Goal: Use online tool/utility: Utilize a website feature to perform a specific function

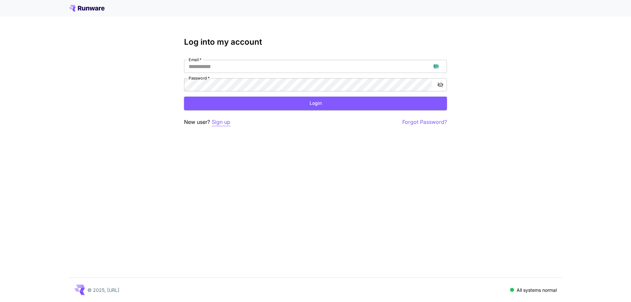
click at [213, 123] on p "Sign up" at bounding box center [221, 122] width 19 height 8
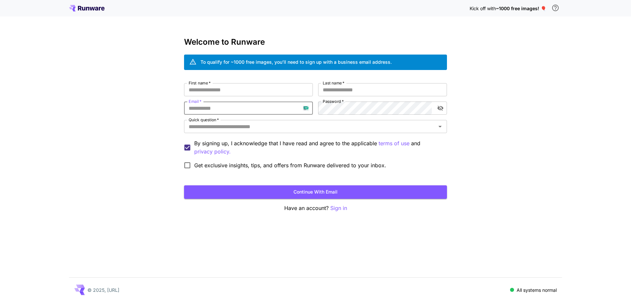
click at [226, 107] on input "Email   *" at bounding box center [248, 108] width 129 height 13
paste input "**********"
type input "**********"
click at [311, 108] on div "**********" at bounding box center [315, 127] width 263 height 89
click at [272, 93] on input "First name   *" at bounding box center [248, 89] width 129 height 13
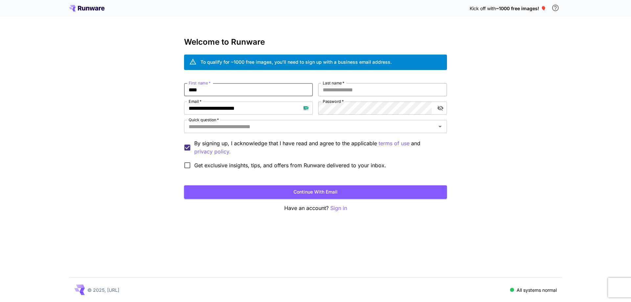
type input "****"
click at [342, 87] on input "Last name   *" at bounding box center [382, 89] width 129 height 13
type input "****"
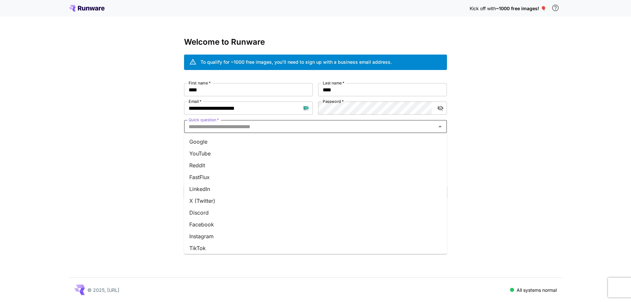
click at [320, 128] on input "Quick question   *" at bounding box center [310, 126] width 248 height 9
click at [307, 146] on li "Google" at bounding box center [315, 142] width 263 height 12
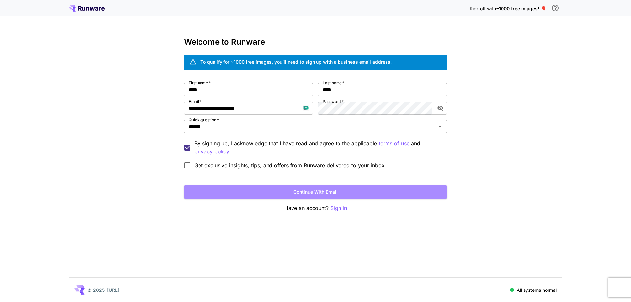
click at [286, 192] on button "Continue with email" at bounding box center [315, 191] width 263 height 13
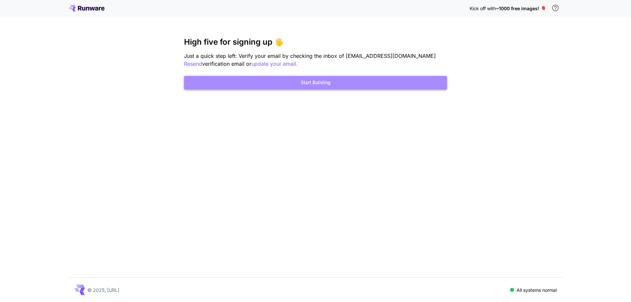
click at [317, 87] on button "Start Building" at bounding box center [315, 82] width 263 height 13
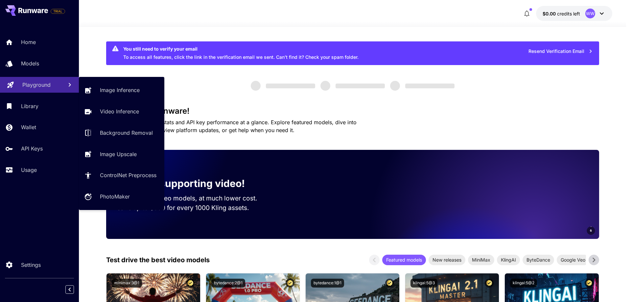
click at [40, 91] on link "Playground" at bounding box center [39, 85] width 79 height 16
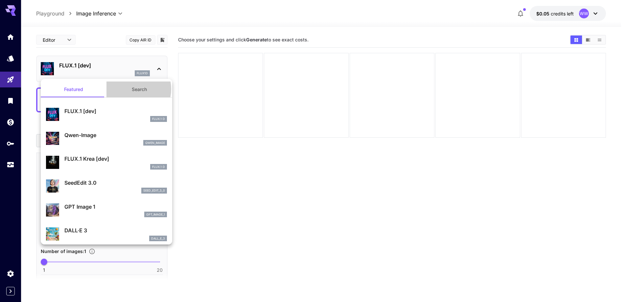
click at [128, 89] on button "Search" at bounding box center [139, 89] width 66 height 16
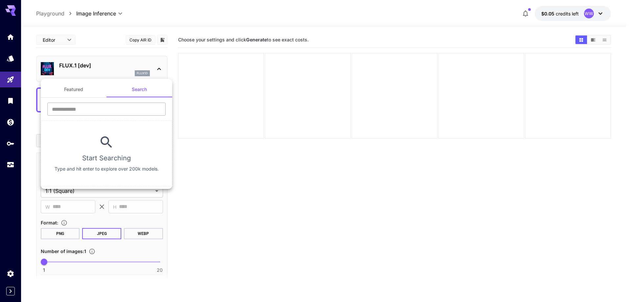
drag, startPoint x: 126, startPoint y: 95, endPoint x: 115, endPoint y: 111, distance: 19.8
click at [115, 111] on input "text" at bounding box center [106, 109] width 118 height 13
type input "****"
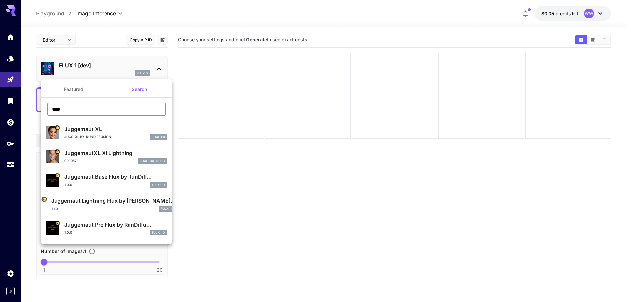
click at [124, 133] on p "Juggernaut XL" at bounding box center [115, 129] width 103 height 8
type input "**"
type input "***"
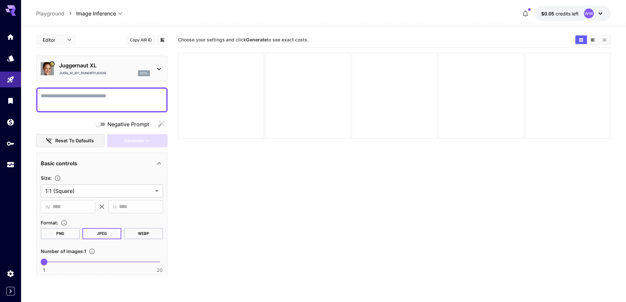
click at [116, 104] on textarea "Negative Prompt" at bounding box center [102, 100] width 122 height 16
paste textarea "**********"
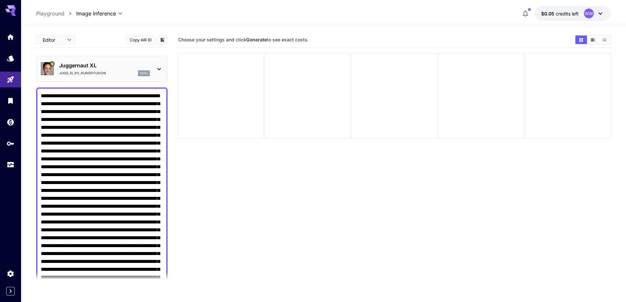
drag, startPoint x: 116, startPoint y: 94, endPoint x: 41, endPoint y: 96, distance: 74.3
click at [41, 96] on textarea "Negative Prompt" at bounding box center [102, 242] width 122 height 300
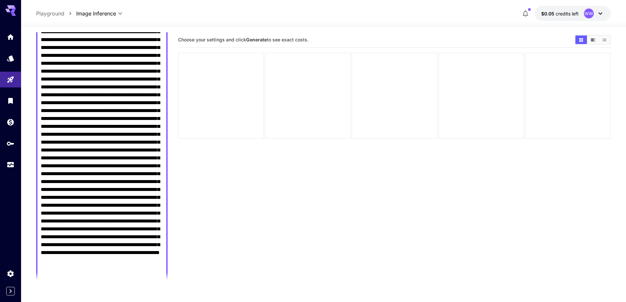
scroll to position [99, 0]
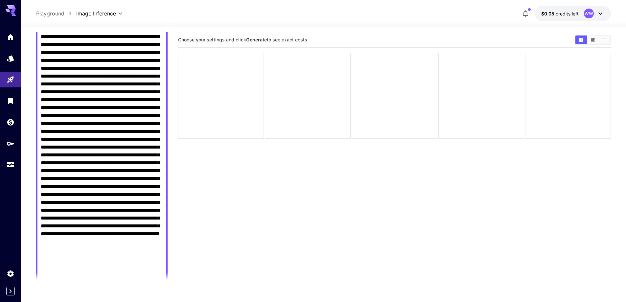
click at [74, 166] on textarea "Negative Prompt" at bounding box center [102, 143] width 122 height 300
paste textarea "**********"
click at [144, 90] on textarea "Negative Prompt" at bounding box center [102, 147] width 122 height 308
paste textarea "**********"
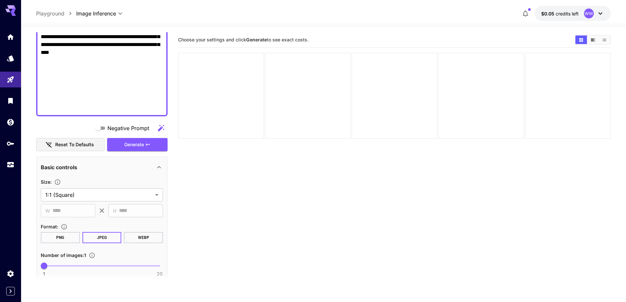
scroll to position [329, 0]
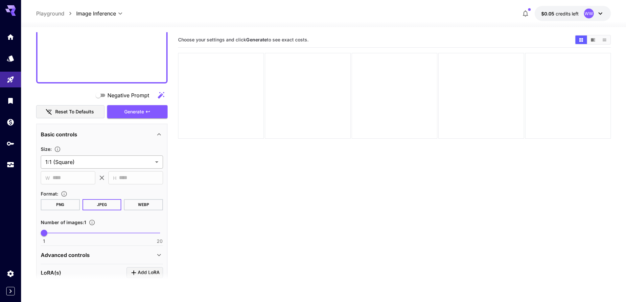
type textarea "**********"
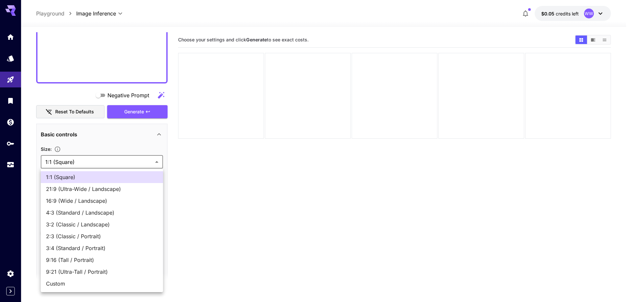
click at [114, 160] on body "**********" at bounding box center [315, 177] width 631 height 354
click at [101, 197] on span "16:9 (Wide / Landscape)" at bounding box center [102, 201] width 112 height 8
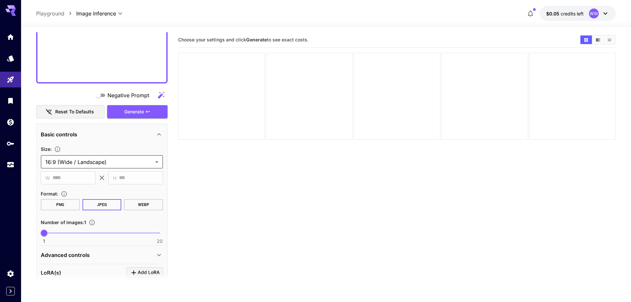
type input "**********"
type input "****"
type input "***"
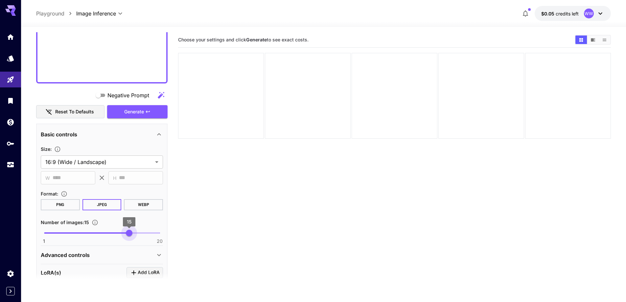
type input "**"
drag, startPoint x: 114, startPoint y: 231, endPoint x: 130, endPoint y: 232, distance: 16.5
click at [130, 232] on span "1 20 15" at bounding box center [102, 233] width 116 height 10
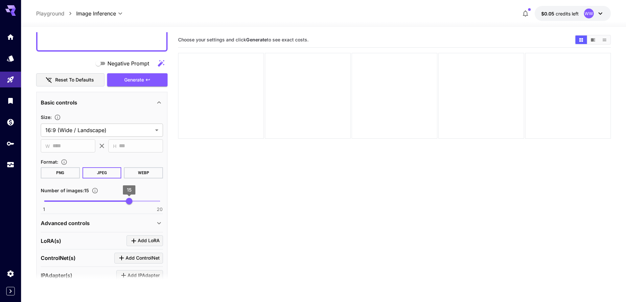
scroll to position [361, 0]
click at [103, 220] on div "Advanced controls" at bounding box center [98, 222] width 114 height 8
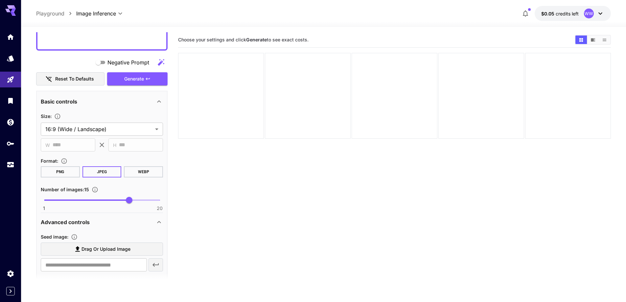
click at [115, 246] on span "Drag or upload image" at bounding box center [105, 249] width 49 height 8
click at [0, 0] on input "Drag or upload image" at bounding box center [0, 0] width 0 height 0
type input "**********"
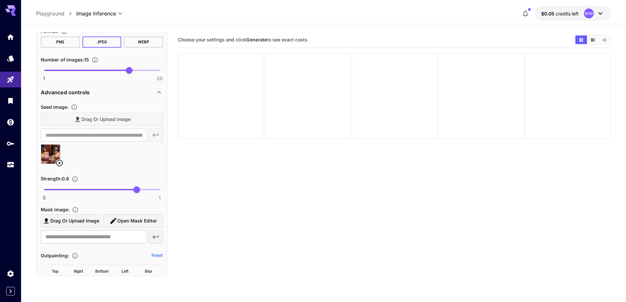
scroll to position [493, 0]
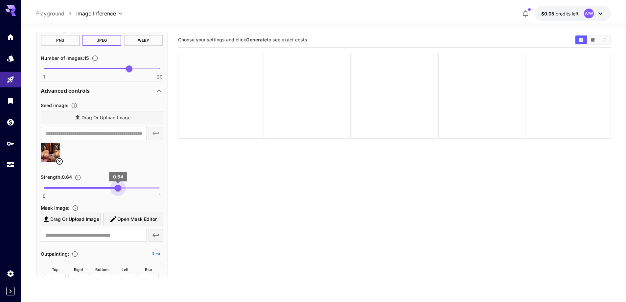
type input "****"
drag, startPoint x: 127, startPoint y: 188, endPoint x: 119, endPoint y: 187, distance: 8.2
click at [119, 187] on span "0 1 0.64" at bounding box center [102, 188] width 116 height 10
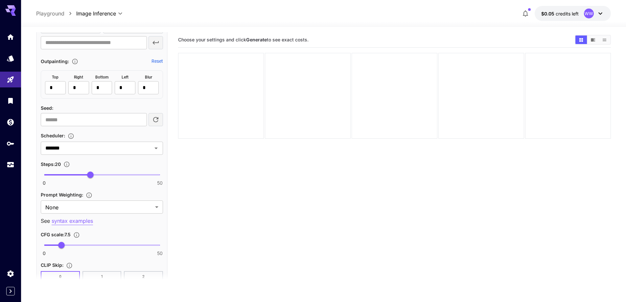
scroll to position [690, 0]
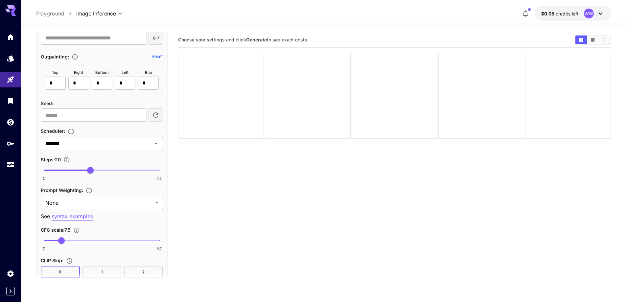
type input "**"
click at [112, 169] on span "0 50 20" at bounding box center [102, 170] width 116 height 10
click at [112, 145] on input "*******" at bounding box center [92, 143] width 99 height 9
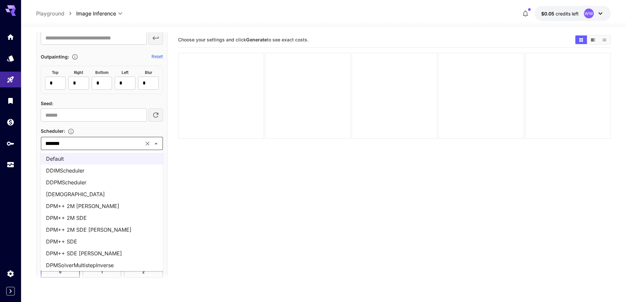
click at [269, 177] on section "Choose your settings and click Generate to see exact costs." at bounding box center [394, 183] width 433 height 302
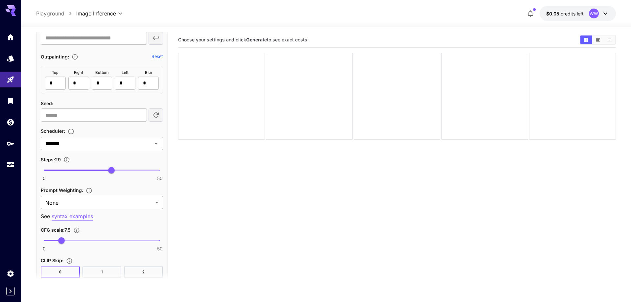
click at [122, 206] on body "**********" at bounding box center [315, 177] width 631 height 354
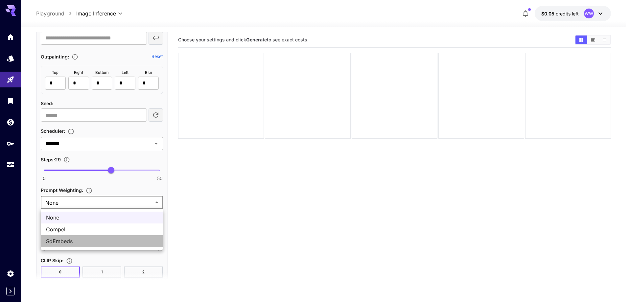
click at [89, 238] on span "SdEmbeds" at bounding box center [102, 241] width 112 height 8
type input "********"
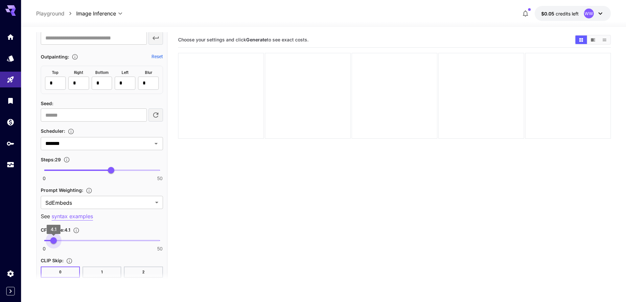
type input "***"
drag, startPoint x: 57, startPoint y: 241, endPoint x: 52, endPoint y: 241, distance: 4.9
click at [52, 241] on span "3.5" at bounding box center [52, 240] width 7 height 7
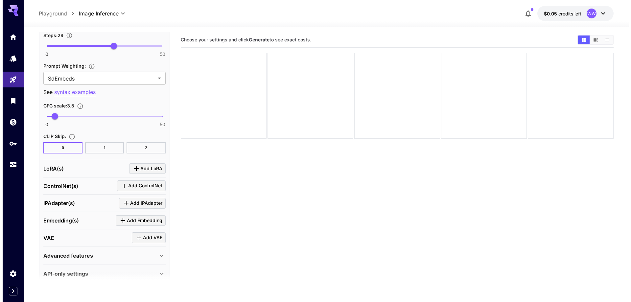
scroll to position [821, 0]
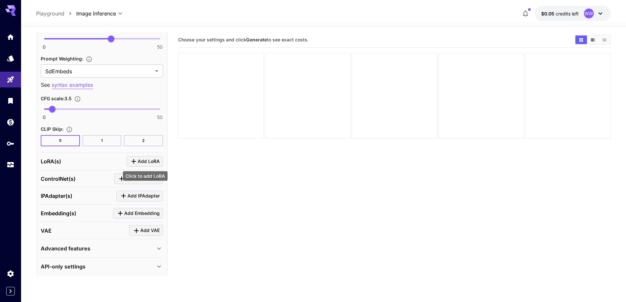
click at [150, 162] on span "Add LoRA" at bounding box center [149, 161] width 22 height 8
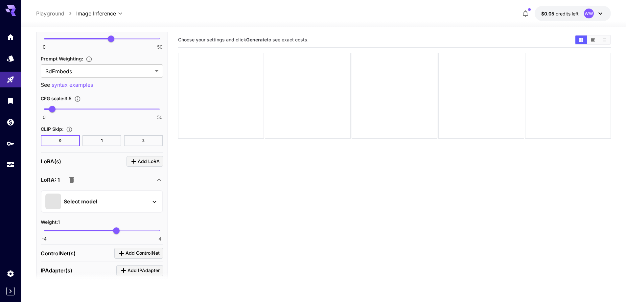
click at [123, 203] on div "Select model" at bounding box center [96, 202] width 103 height 16
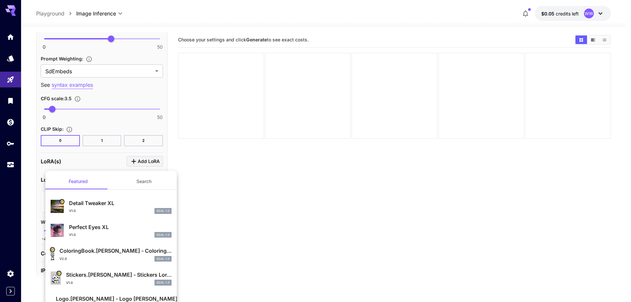
click at [144, 180] on button "Search" at bounding box center [144, 181] width 66 height 16
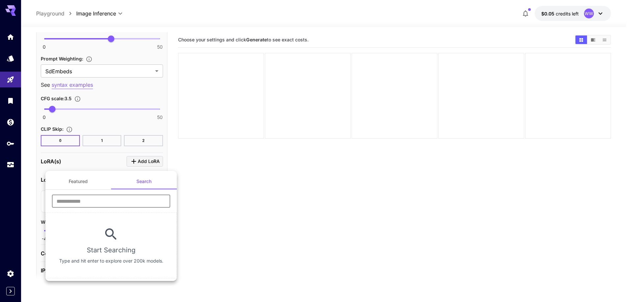
click at [121, 206] on input "text" at bounding box center [111, 201] width 118 height 13
type input "****"
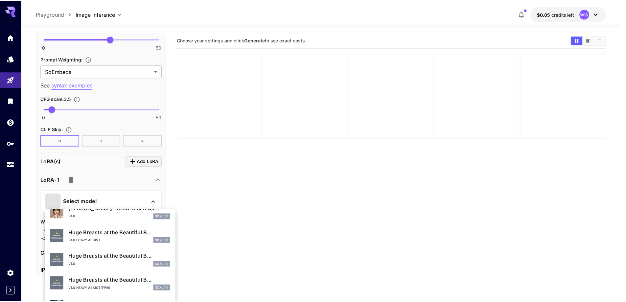
scroll to position [164, 0]
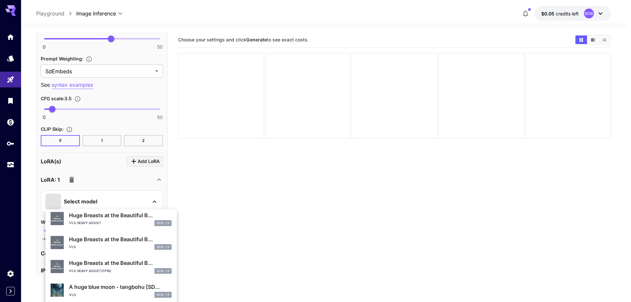
click at [97, 247] on div "v1.0 SDXL 1.0" at bounding box center [120, 247] width 103 height 6
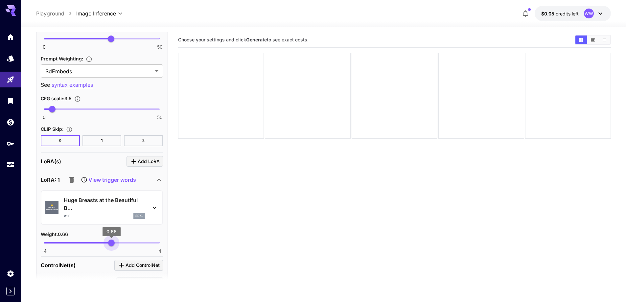
type input "****"
drag, startPoint x: 107, startPoint y: 243, endPoint x: 110, endPoint y: 247, distance: 4.9
click at [110, 247] on span "-4 4 0.54" at bounding box center [102, 243] width 116 height 10
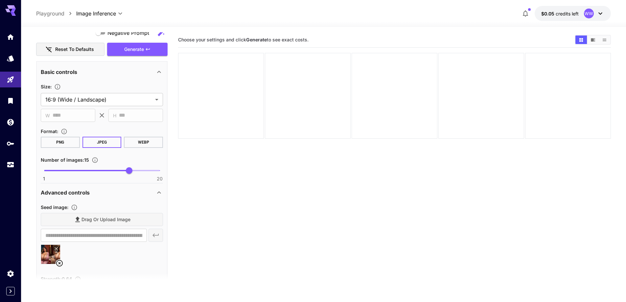
scroll to position [296, 0]
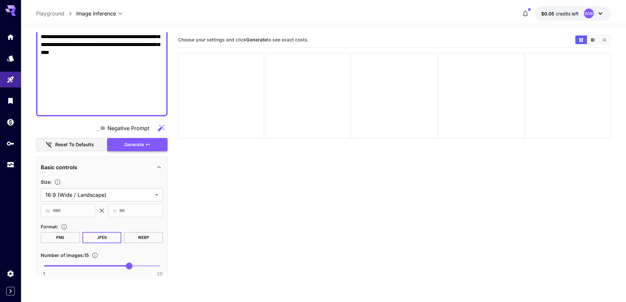
click at [138, 143] on span "Generate" at bounding box center [134, 145] width 20 height 8
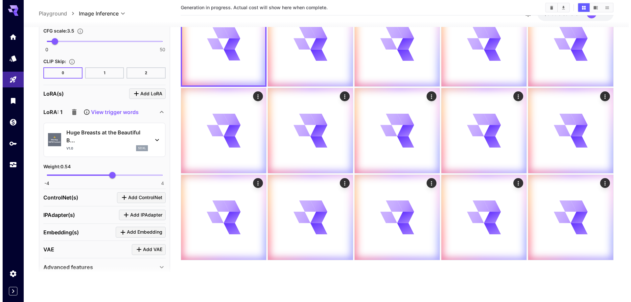
scroll to position [912, 0]
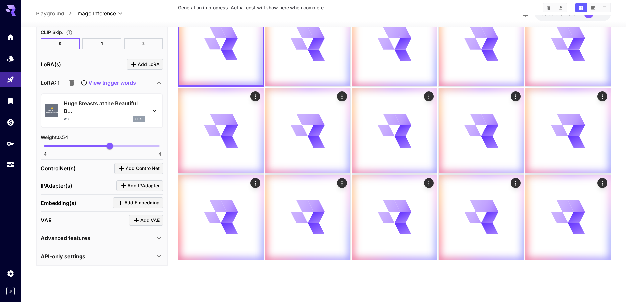
click at [89, 113] on p "Huge Breasts at the Beautiful B..." at bounding box center [104, 107] width 81 height 16
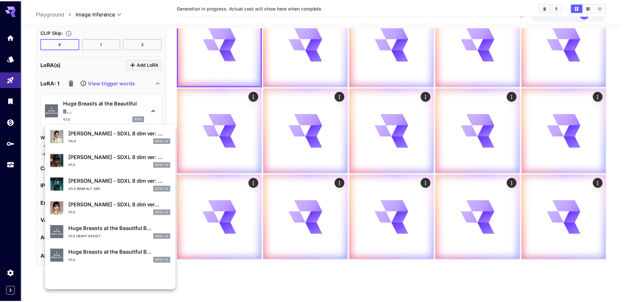
scroll to position [131, 0]
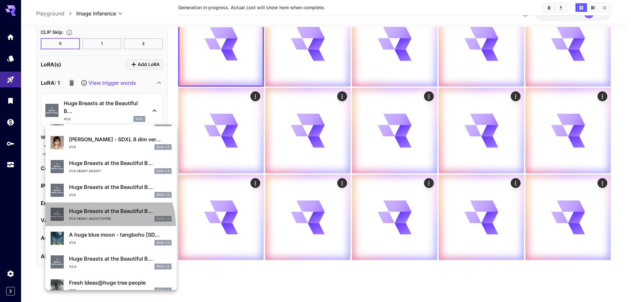
click at [101, 225] on li "⚠️ Warning: NSFW Content Huge Breasts at the Beautiful B... v1.0 heavy assist(f…" at bounding box center [110, 214] width 131 height 24
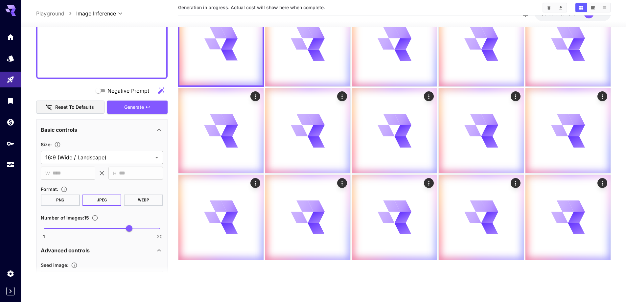
scroll to position [320, 0]
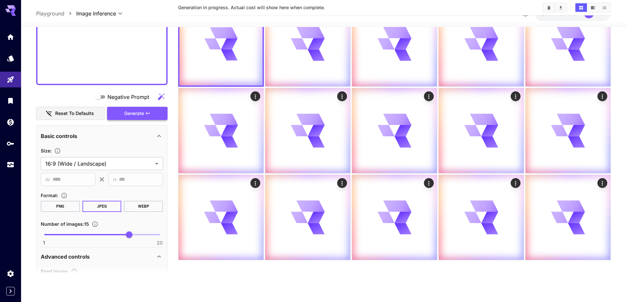
click at [148, 112] on div "Negative Prompt Reset to defaults Generate" at bounding box center [101, 105] width 131 height 30
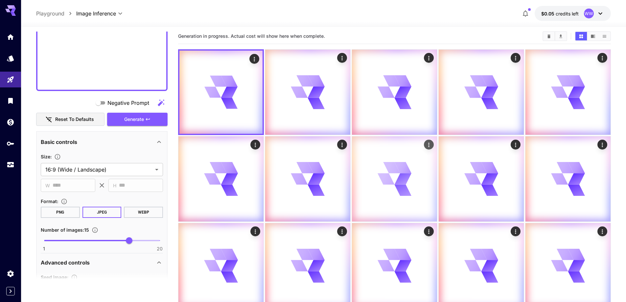
scroll to position [0, 0]
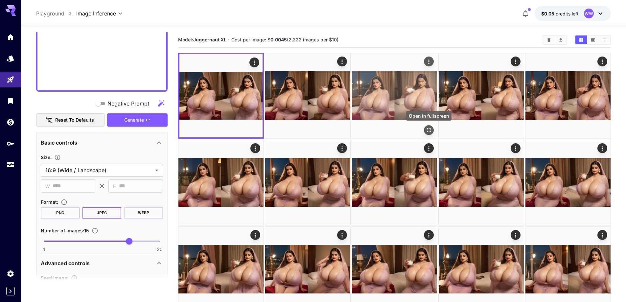
click at [426, 131] on icon "Open in fullscreen" at bounding box center [428, 130] width 7 height 7
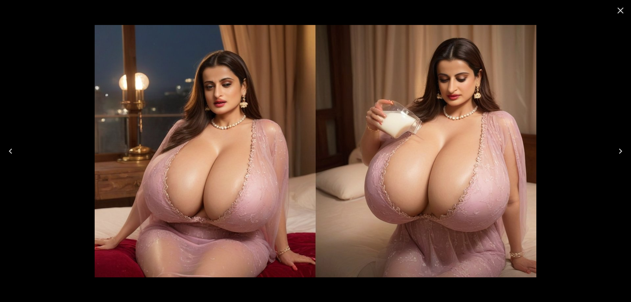
click at [12, 151] on icon "Previous" at bounding box center [10, 151] width 11 height 11
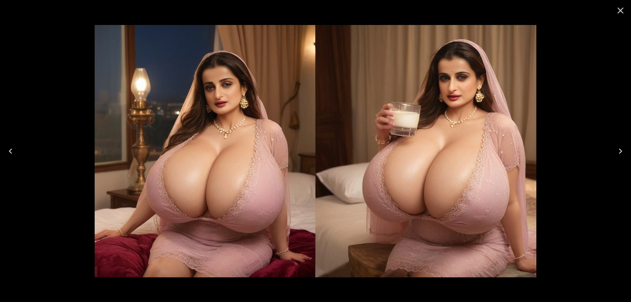
click at [12, 151] on icon "Previous" at bounding box center [10, 151] width 11 height 11
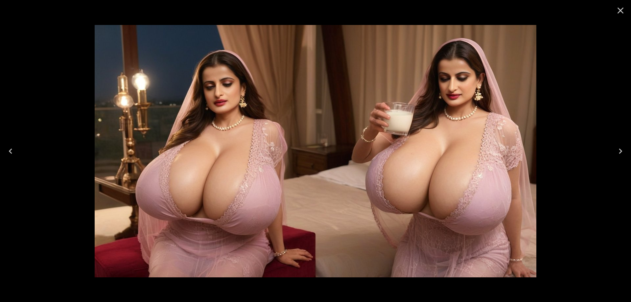
click at [12, 151] on icon "Previous" at bounding box center [10, 151] width 11 height 11
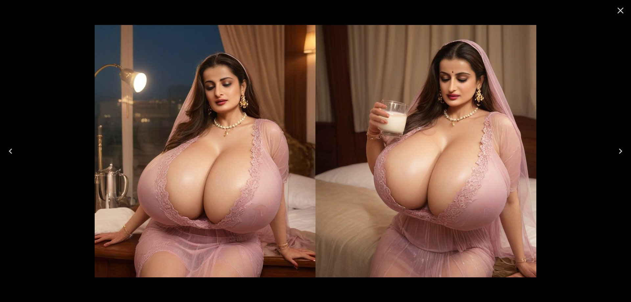
click at [12, 151] on icon "Previous" at bounding box center [10, 151] width 11 height 11
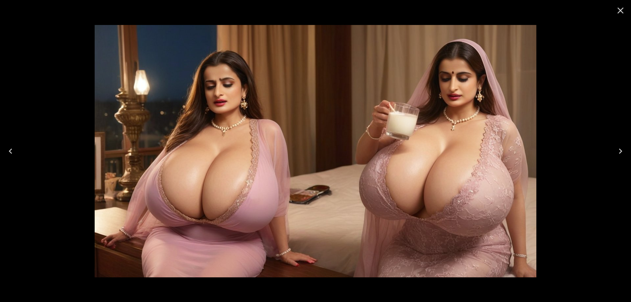
click at [12, 151] on icon "Previous" at bounding box center [10, 151] width 11 height 11
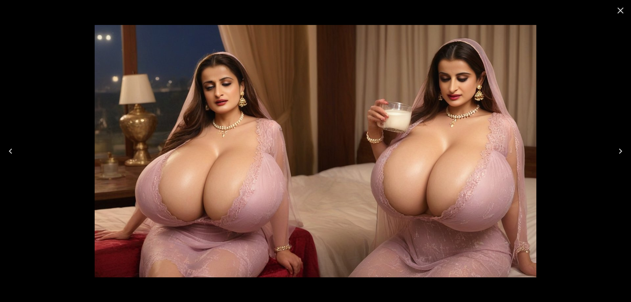
click at [12, 151] on icon "Previous" at bounding box center [10, 151] width 11 height 11
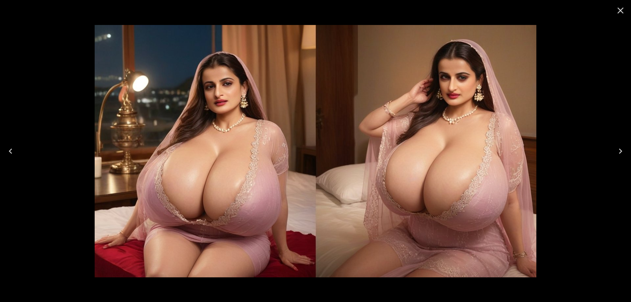
click at [12, 151] on icon "Previous" at bounding box center [10, 151] width 11 height 11
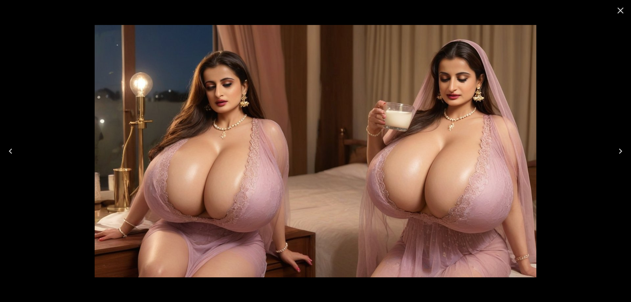
click at [12, 151] on icon "Previous" at bounding box center [10, 151] width 11 height 11
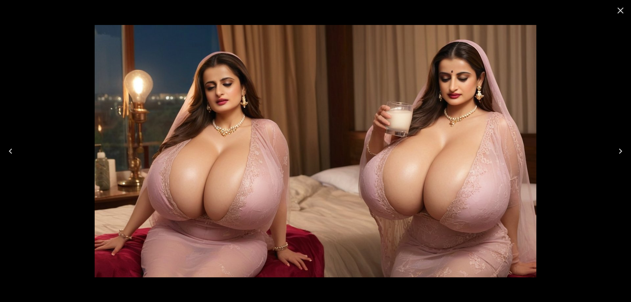
click at [12, 151] on icon "Previous" at bounding box center [10, 151] width 11 height 11
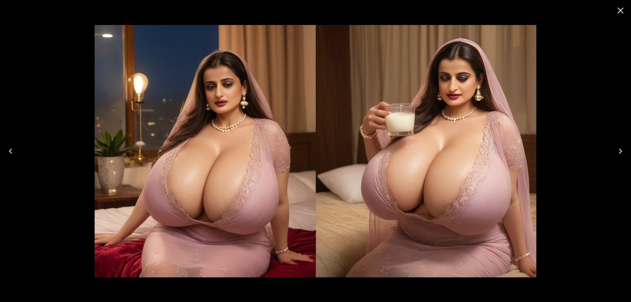
click at [12, 151] on icon "Previous" at bounding box center [10, 151] width 11 height 11
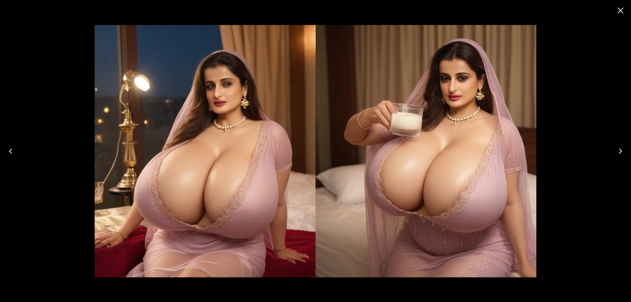
click at [12, 151] on icon "Previous" at bounding box center [10, 151] width 11 height 11
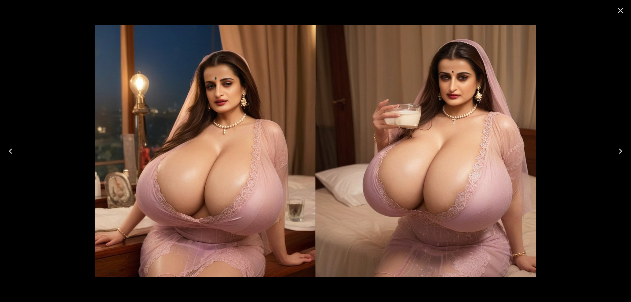
click at [623, 14] on icon "Close" at bounding box center [620, 10] width 11 height 11
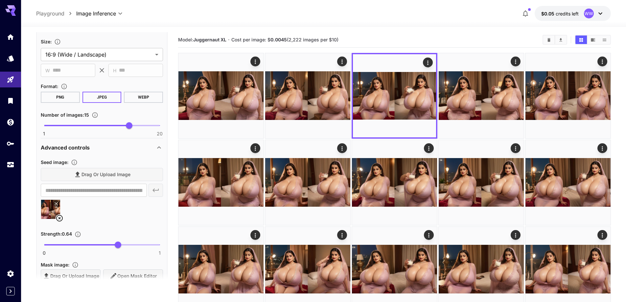
scroll to position [452, 0]
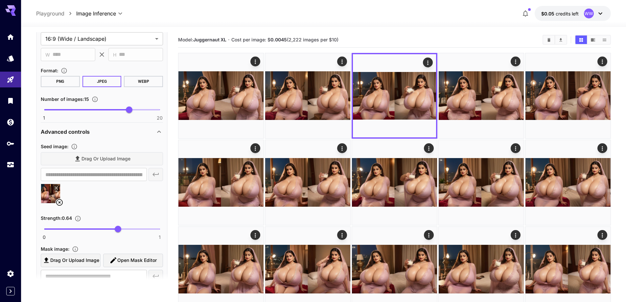
click at [63, 207] on div at bounding box center [102, 196] width 122 height 25
click at [59, 203] on icon at bounding box center [60, 202] width 8 height 8
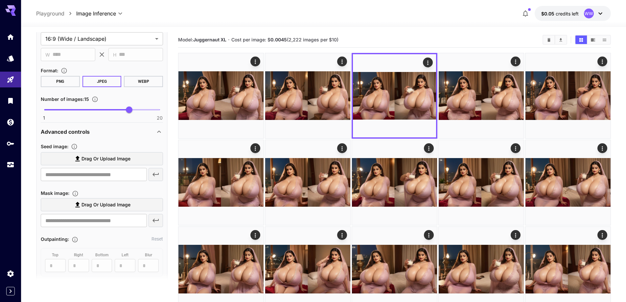
click at [129, 162] on span "Drag or upload image" at bounding box center [105, 159] width 49 height 8
click at [0, 0] on input "Drag or upload image" at bounding box center [0, 0] width 0 height 0
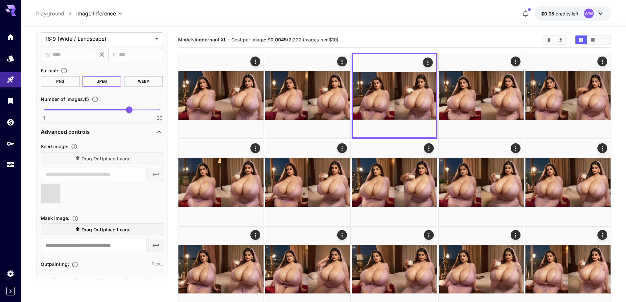
type input "**********"
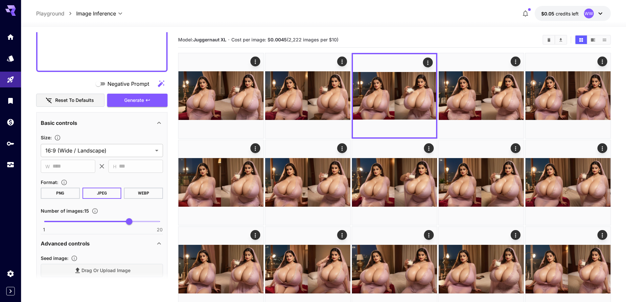
scroll to position [287, 0]
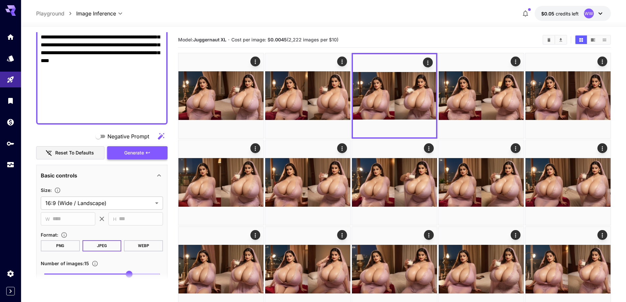
click at [142, 153] on span "Generate" at bounding box center [134, 153] width 20 height 8
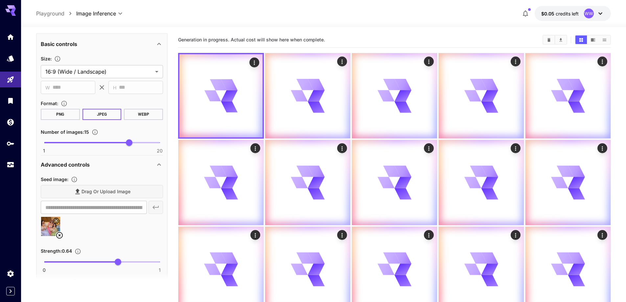
scroll to position [550, 0]
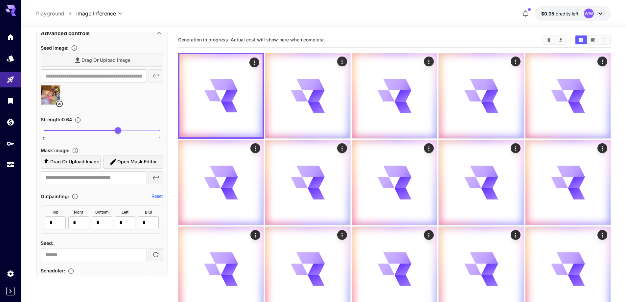
click at [59, 105] on icon at bounding box center [60, 104] width 8 height 8
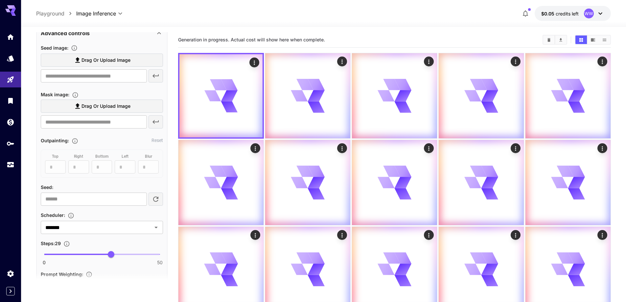
click at [120, 57] on span "Drag or upload image" at bounding box center [105, 60] width 49 height 8
click at [0, 0] on input "Drag or upload image" at bounding box center [0, 0] width 0 height 0
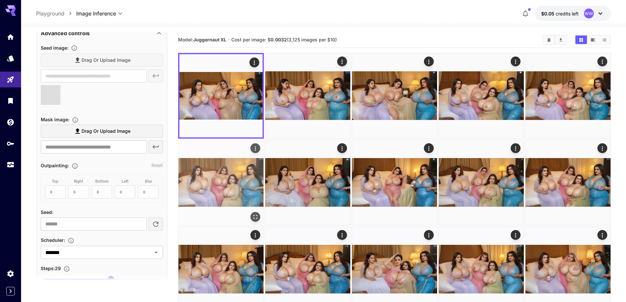
type input "**********"
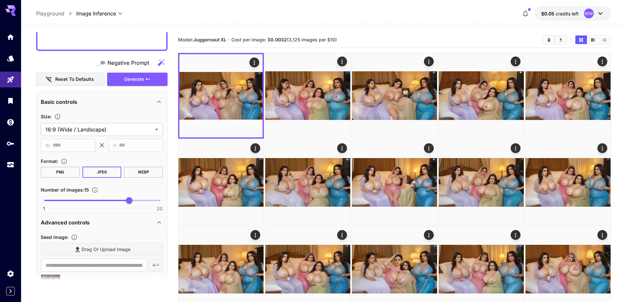
scroll to position [353, 0]
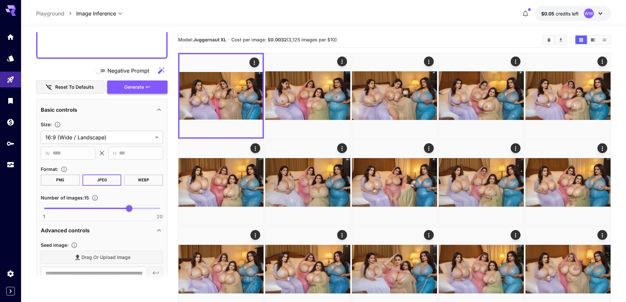
click at [149, 86] on icon "button" at bounding box center [147, 86] width 5 height 5
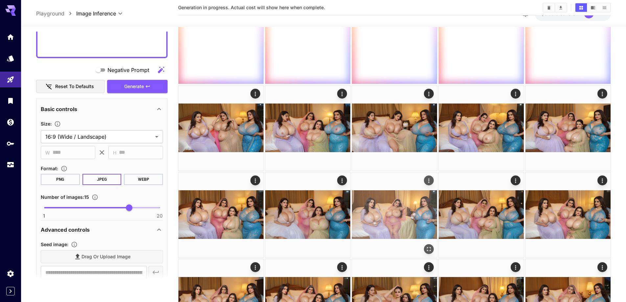
scroll to position [263, 0]
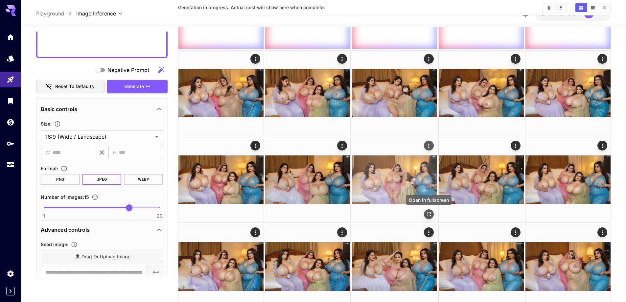
click at [427, 216] on icon "Open in fullscreen" at bounding box center [429, 214] width 4 height 4
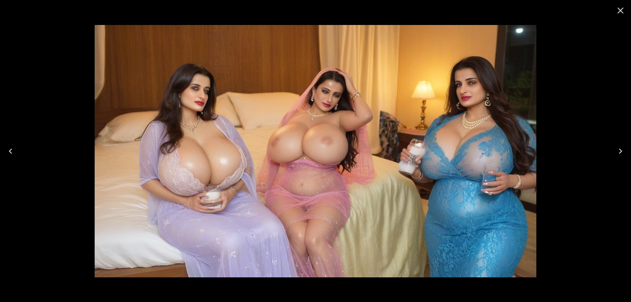
click at [618, 150] on icon "Next" at bounding box center [620, 151] width 11 height 11
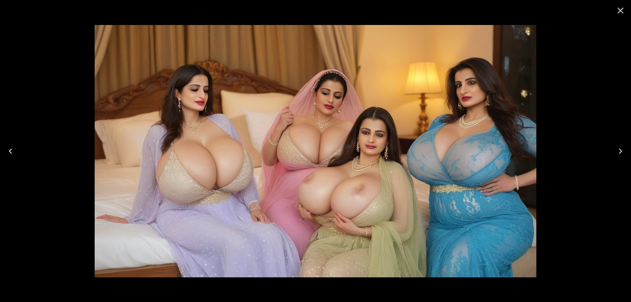
click at [618, 150] on icon "Next" at bounding box center [620, 151] width 11 height 11
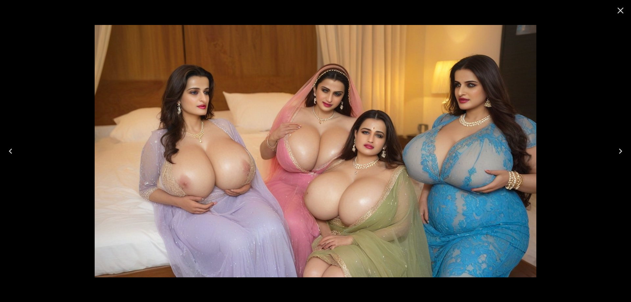
click at [618, 150] on icon "Next" at bounding box center [620, 151] width 11 height 11
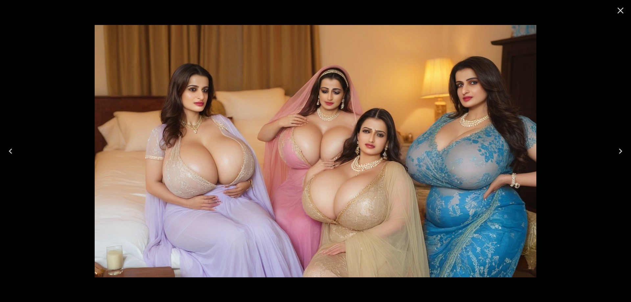
click at [618, 150] on icon "Next" at bounding box center [620, 151] width 11 height 11
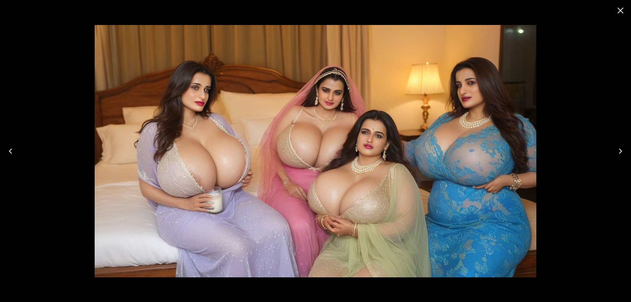
click at [618, 150] on icon "Next" at bounding box center [620, 151] width 11 height 11
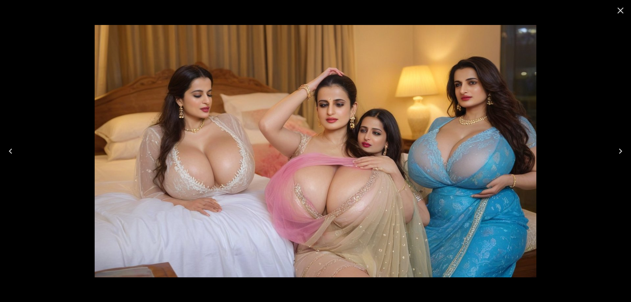
click at [616, 10] on icon "Close" at bounding box center [620, 10] width 11 height 11
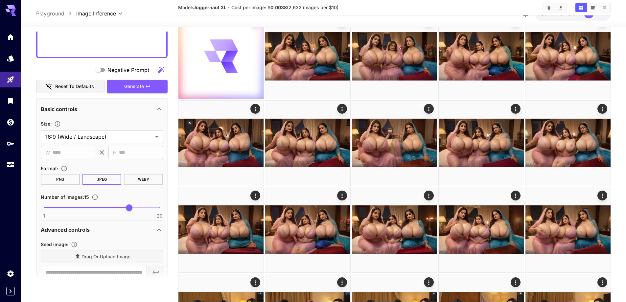
scroll to position [0, 0]
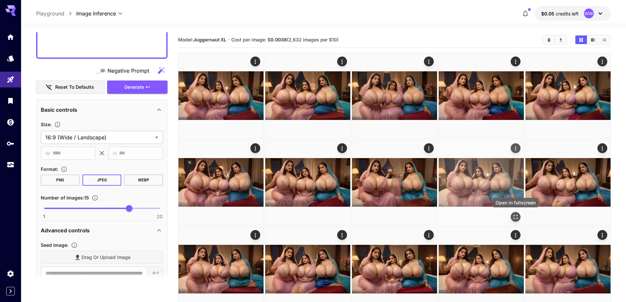
click at [514, 215] on icon "Open in fullscreen" at bounding box center [515, 217] width 7 height 7
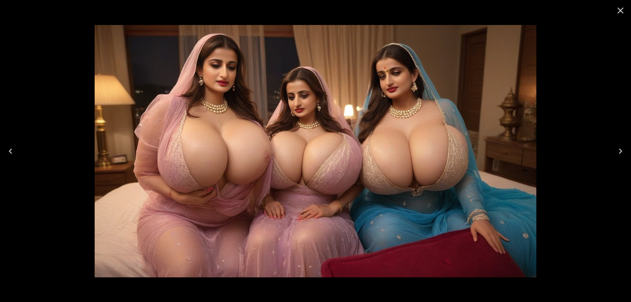
click at [617, 150] on icon "Next" at bounding box center [620, 151] width 11 height 11
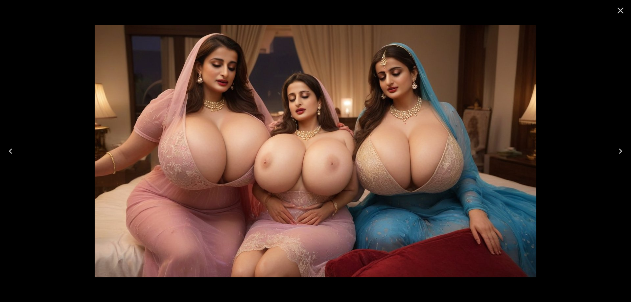
click at [617, 150] on icon "Next" at bounding box center [620, 151] width 11 height 11
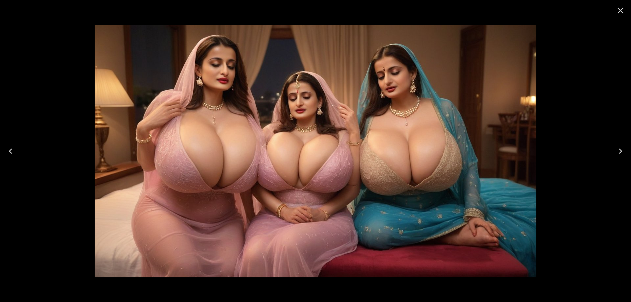
click at [617, 150] on icon "Next" at bounding box center [620, 151] width 11 height 11
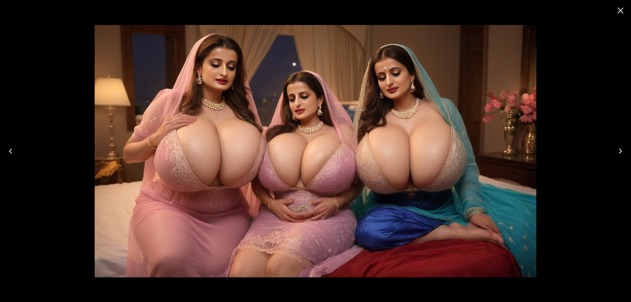
click at [617, 150] on icon "Next" at bounding box center [620, 151] width 11 height 11
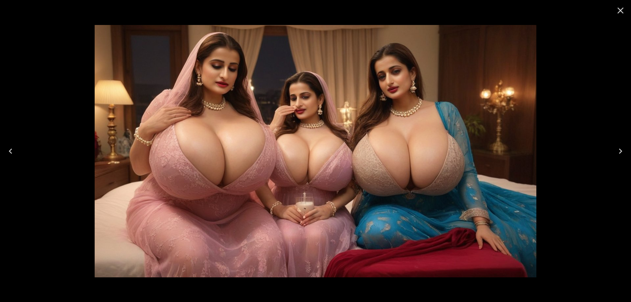
click at [617, 150] on icon "Next" at bounding box center [620, 151] width 11 height 11
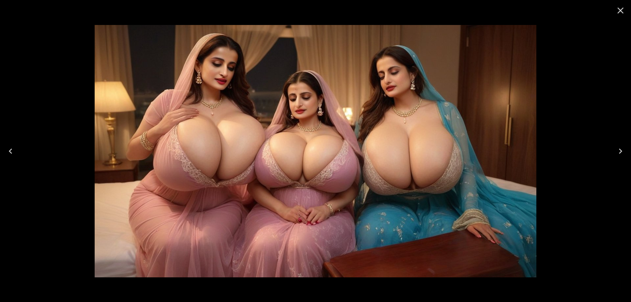
click at [617, 150] on icon "Next" at bounding box center [620, 151] width 11 height 11
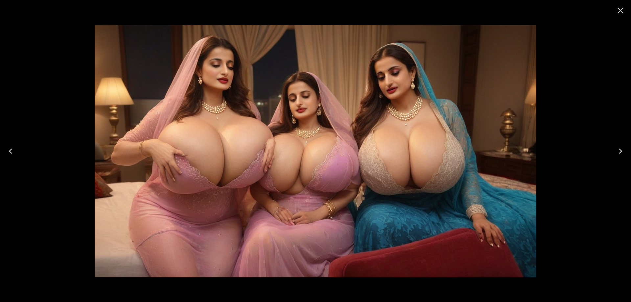
click at [617, 150] on icon "Next" at bounding box center [620, 151] width 11 height 11
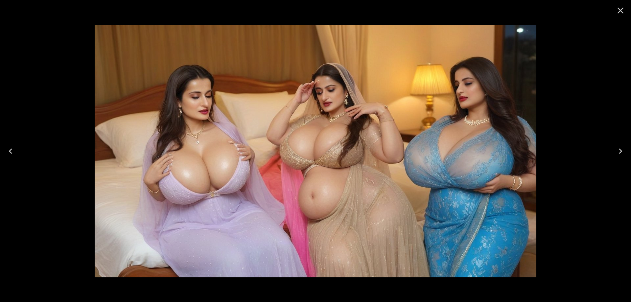
click at [625, 8] on icon "Close" at bounding box center [620, 10] width 11 height 11
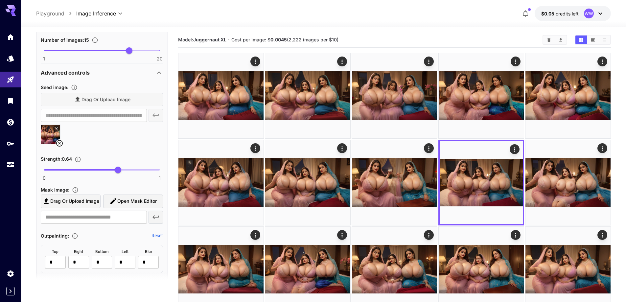
scroll to position [517, 0]
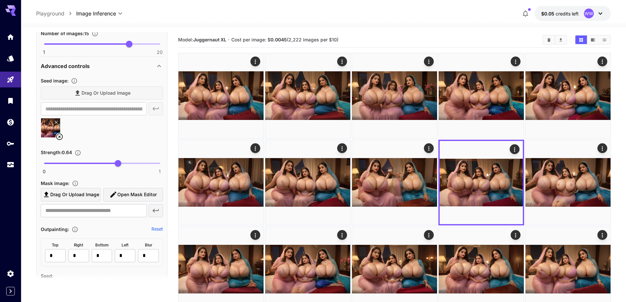
click at [61, 137] on icon at bounding box center [60, 137] width 8 height 8
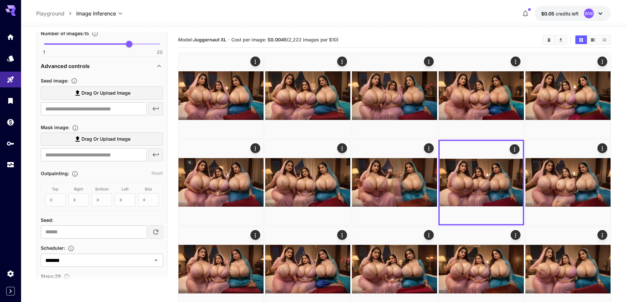
click at [103, 96] on span "Drag or upload image" at bounding box center [105, 93] width 49 height 8
click at [0, 0] on input "Drag or upload image" at bounding box center [0, 0] width 0 height 0
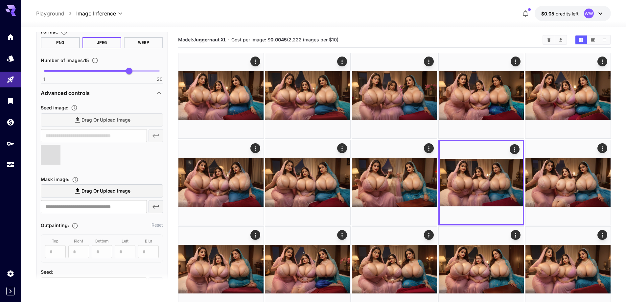
type input "**********"
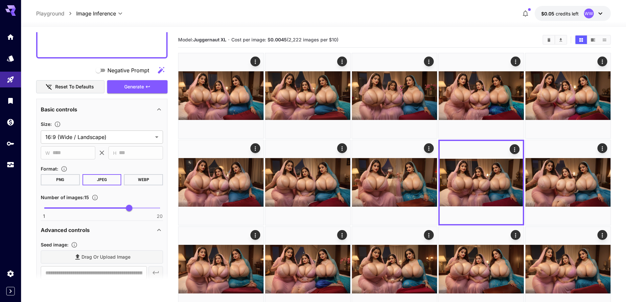
scroll to position [353, 0]
click at [142, 89] on span "Generate" at bounding box center [134, 87] width 20 height 8
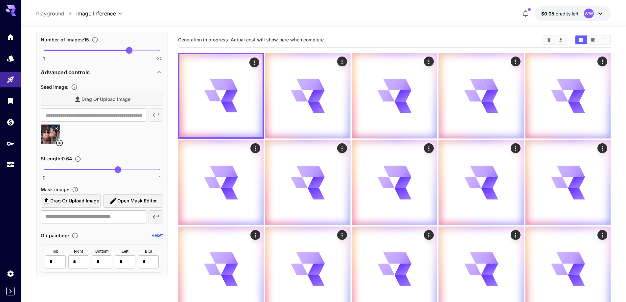
scroll to position [517, 0]
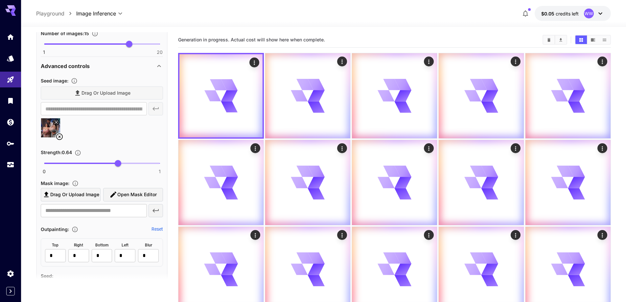
click at [60, 132] on img at bounding box center [50, 127] width 19 height 19
click at [58, 137] on icon at bounding box center [60, 137] width 8 height 8
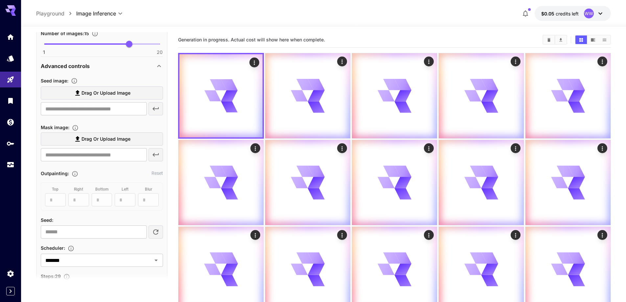
click at [101, 96] on span "Drag or upload image" at bounding box center [105, 93] width 49 height 8
click at [0, 0] on input "Drag or upload image" at bounding box center [0, 0] width 0 height 0
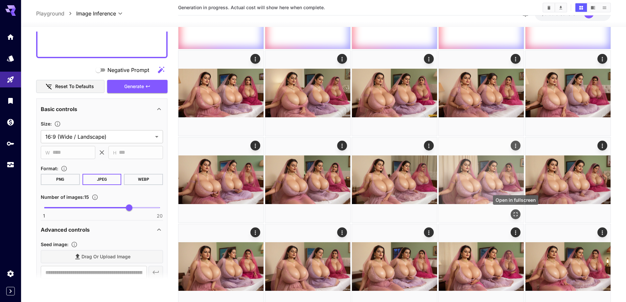
click at [514, 213] on icon "Open in fullscreen" at bounding box center [516, 214] width 4 height 4
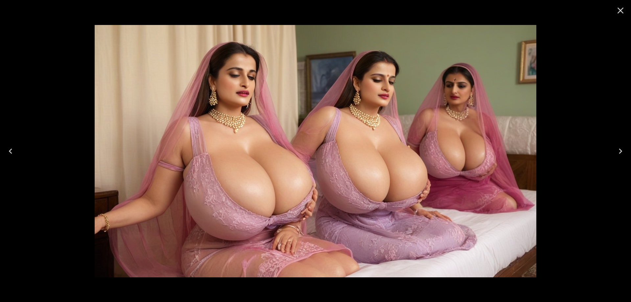
click at [619, 152] on icon "Next" at bounding box center [620, 151] width 11 height 11
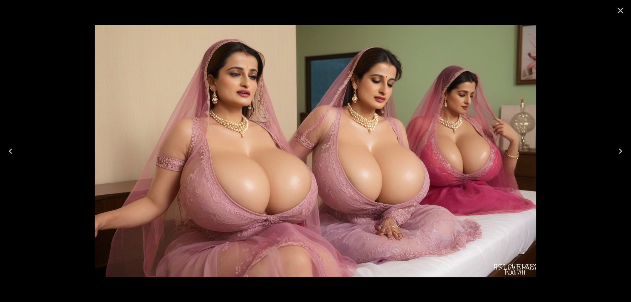
click at [619, 152] on icon "Next" at bounding box center [620, 151] width 11 height 11
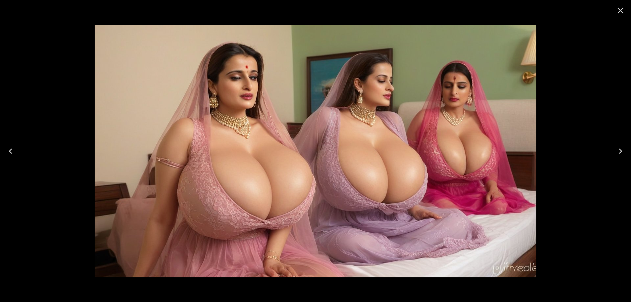
click at [619, 152] on icon "Next" at bounding box center [620, 151] width 11 height 11
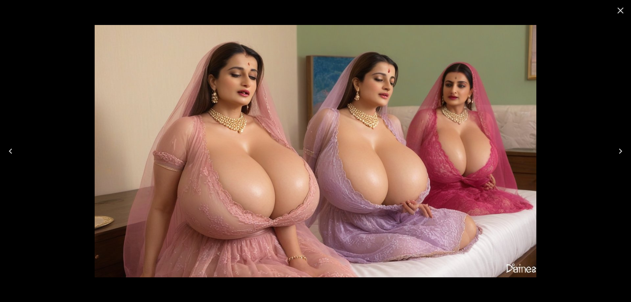
click at [619, 152] on icon "Next" at bounding box center [620, 151] width 11 height 11
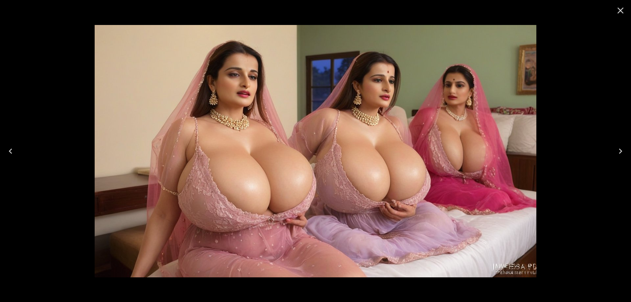
click at [619, 152] on icon "Next" at bounding box center [620, 151] width 11 height 11
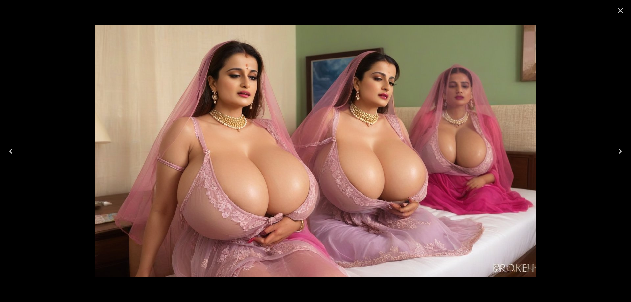
click at [619, 152] on icon "Next" at bounding box center [620, 151] width 11 height 11
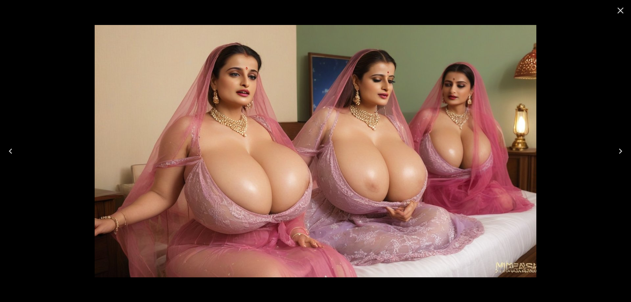
click at [623, 14] on icon "Close" at bounding box center [620, 10] width 11 height 11
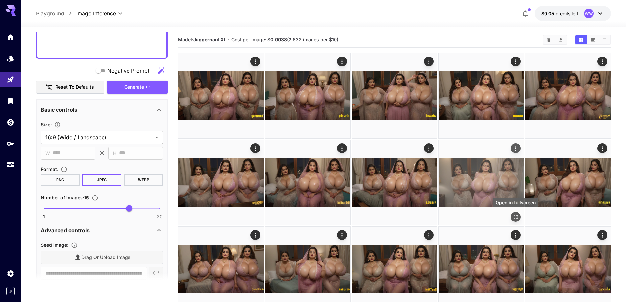
click at [513, 218] on icon "Open in fullscreen" at bounding box center [515, 217] width 7 height 7
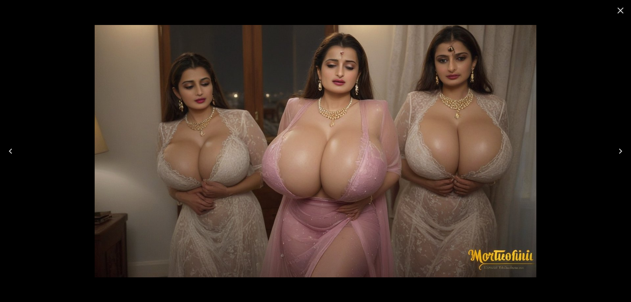
click at [618, 153] on icon "Next" at bounding box center [620, 151] width 11 height 11
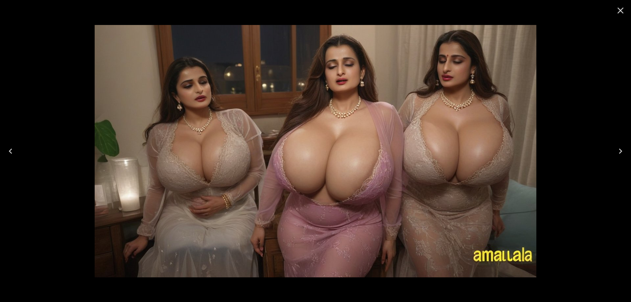
click at [618, 153] on icon "Next" at bounding box center [620, 151] width 11 height 11
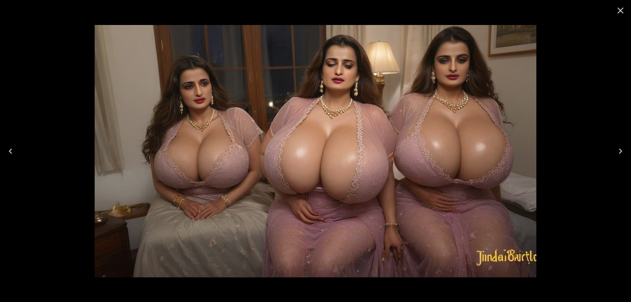
click at [618, 153] on icon "Next" at bounding box center [620, 151] width 11 height 11
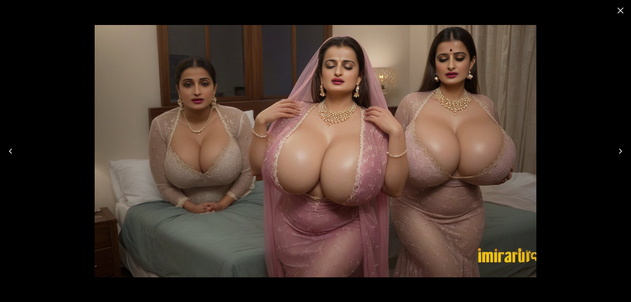
click at [618, 153] on icon "Next" at bounding box center [620, 151] width 11 height 11
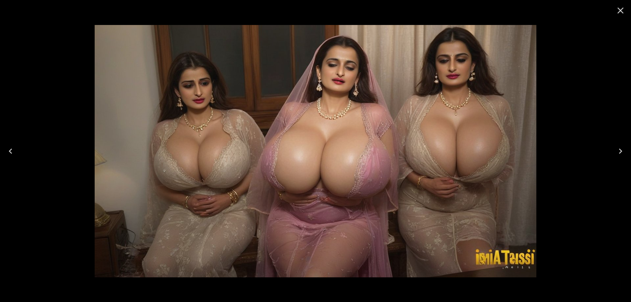
click at [618, 153] on icon "Next" at bounding box center [620, 151] width 11 height 11
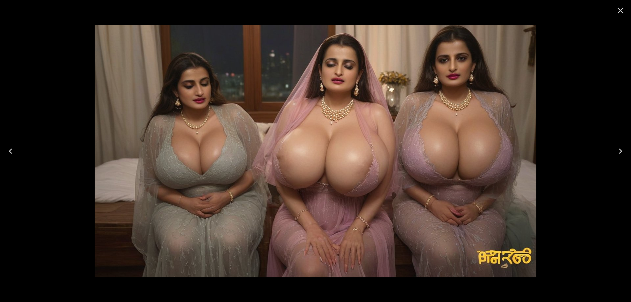
click at [618, 153] on icon "Next" at bounding box center [620, 151] width 11 height 11
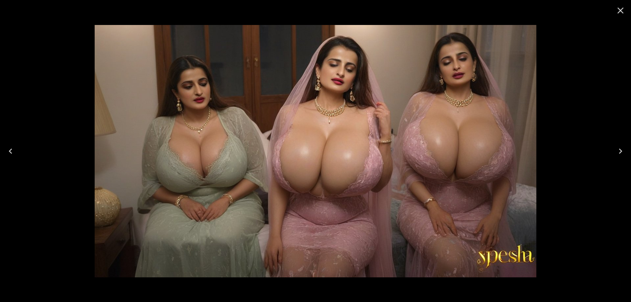
click at [622, 10] on icon "Close" at bounding box center [620, 10] width 11 height 11
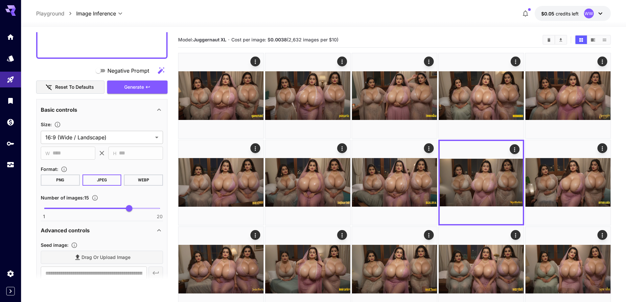
scroll to position [485, 0]
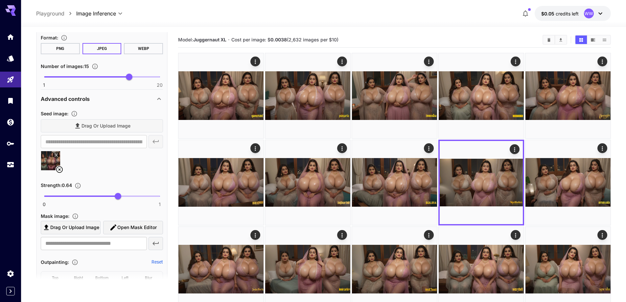
click at [61, 170] on icon at bounding box center [60, 170] width 8 height 8
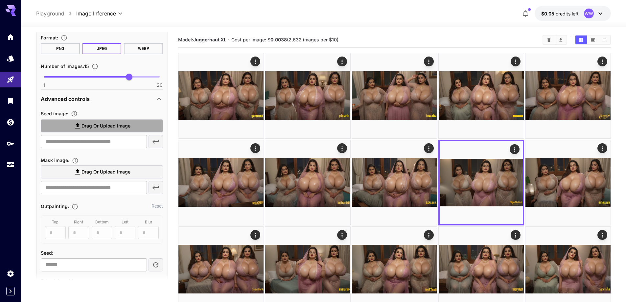
click at [112, 123] on span "Drag or upload image" at bounding box center [105, 126] width 49 height 8
click at [0, 0] on input "Drag or upload image" at bounding box center [0, 0] width 0 height 0
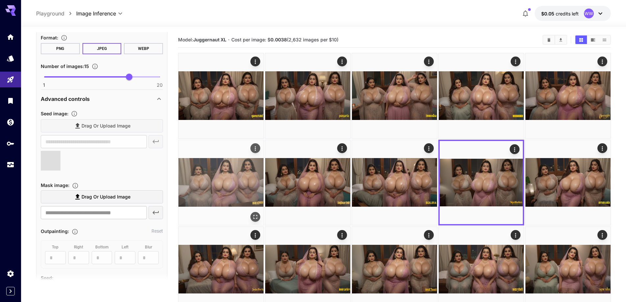
type input "**********"
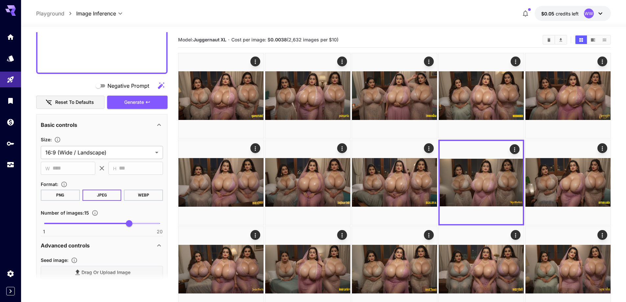
scroll to position [320, 0]
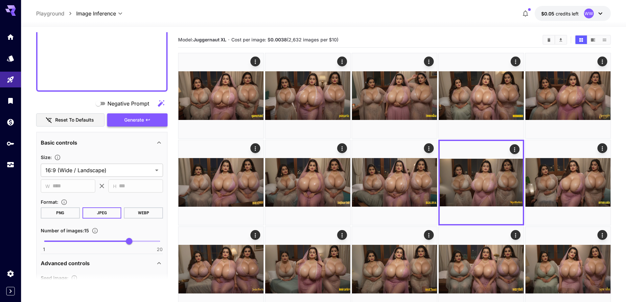
click at [150, 126] on button "Generate" at bounding box center [137, 119] width 60 height 13
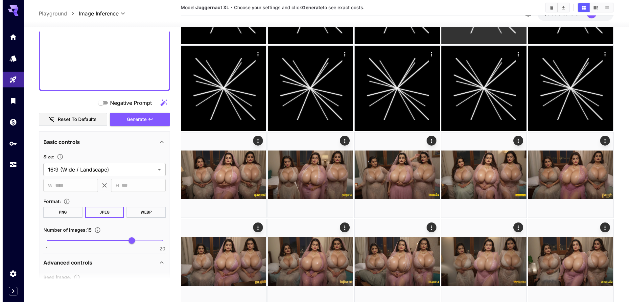
scroll to position [230, 0]
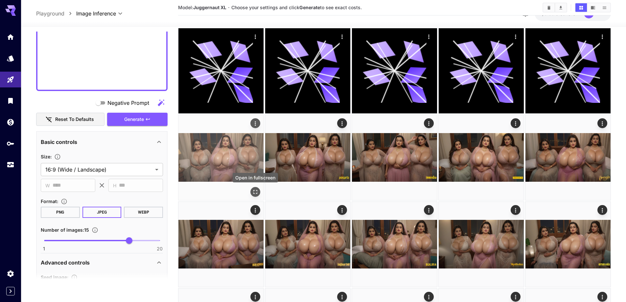
click at [256, 193] on icon "Open in fullscreen" at bounding box center [255, 192] width 7 height 7
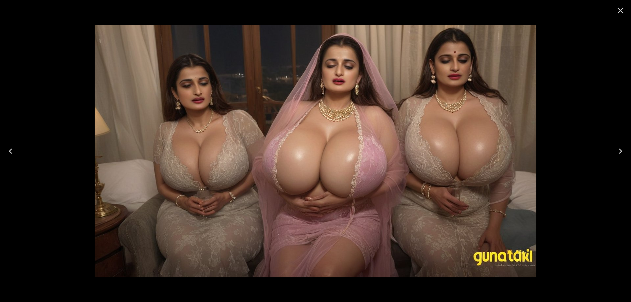
drag, startPoint x: 617, startPoint y: 153, endPoint x: 607, endPoint y: 155, distance: 9.6
click at [617, 153] on icon "Next" at bounding box center [620, 151] width 11 height 11
